Goal: Check status: Check status

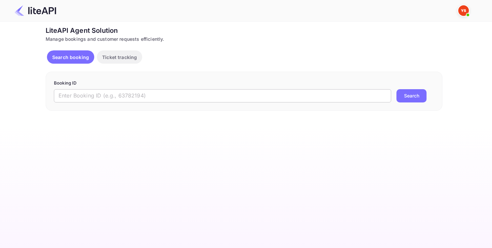
drag, startPoint x: 127, startPoint y: 88, endPoint x: 124, endPoint y: 97, distance: 8.6
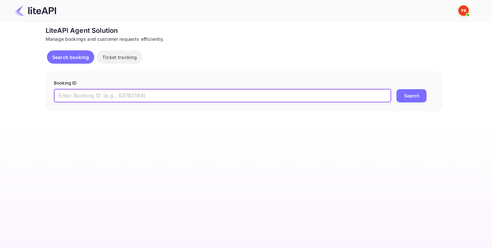
paste input "8842642"
type input "8842642"
click at [419, 95] on button "Search" at bounding box center [412, 95] width 30 height 13
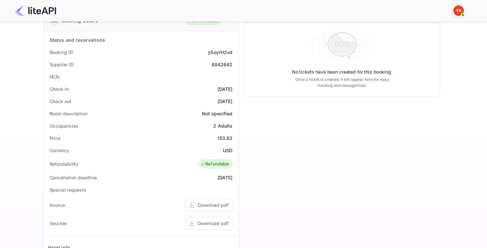
scroll to position [99, 0]
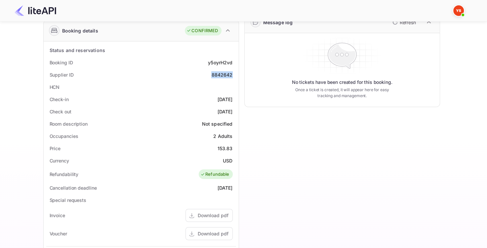
drag, startPoint x: 212, startPoint y: 73, endPoint x: 232, endPoint y: 73, distance: 20.2
click at [232, 73] on div "8842642" at bounding box center [221, 74] width 21 height 7
copy div "8842642"
drag, startPoint x: 218, startPoint y: 148, endPoint x: 235, endPoint y: 147, distance: 16.9
click at [235, 147] on div "Price 153.83" at bounding box center [141, 148] width 190 height 12
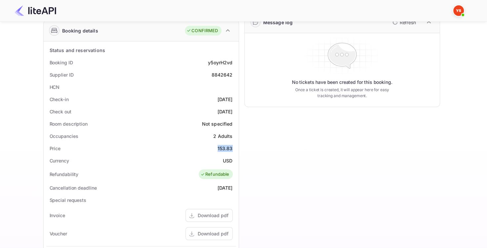
copy div "153.83"
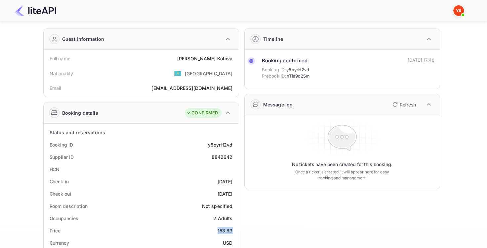
scroll to position [0, 0]
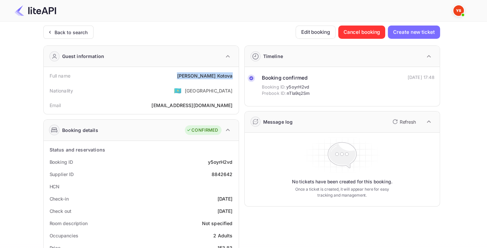
drag, startPoint x: 193, startPoint y: 74, endPoint x: 232, endPoint y: 73, distance: 38.4
click at [232, 73] on div "[PERSON_NAME]" at bounding box center [205, 75] width 56 height 7
copy div "[PERSON_NAME]"
